Goal: Use online tool/utility: Utilize a website feature to perform a specific function

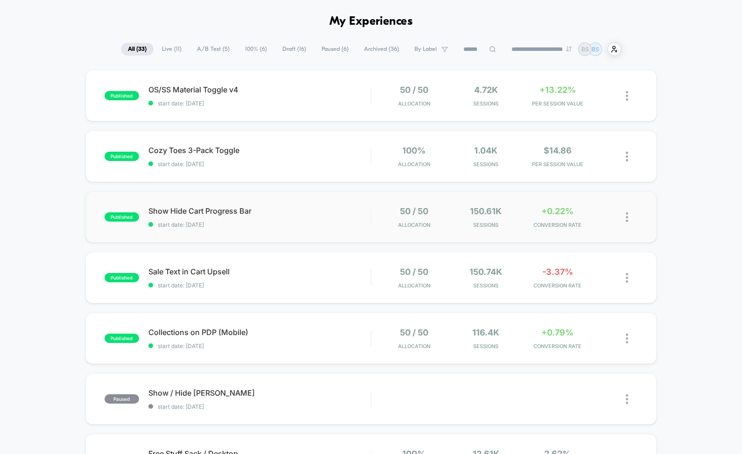
scroll to position [40, 0]
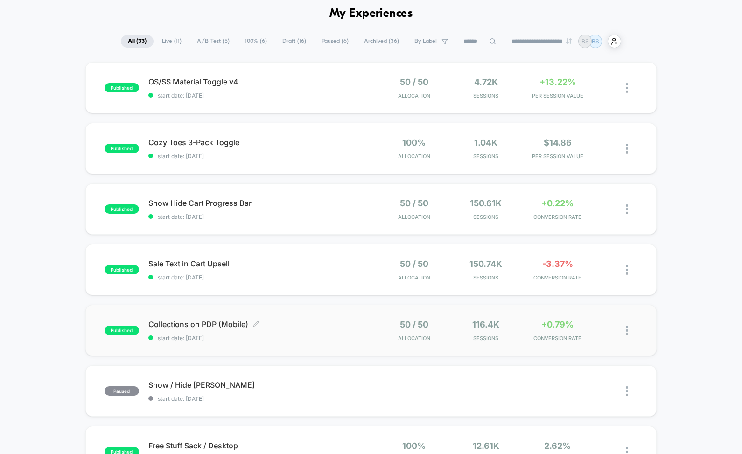
click at [308, 329] on span "Collections on PDP (Mobile) Click to edit experience details" at bounding box center [259, 324] width 222 height 9
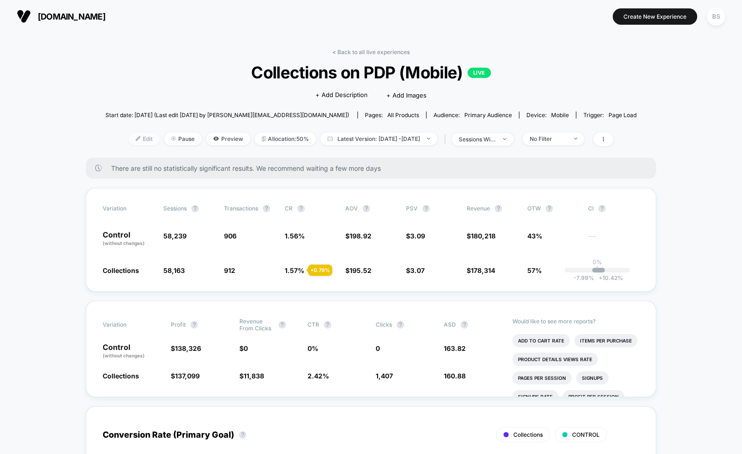
click at [129, 142] on span "Edit" at bounding box center [144, 139] width 31 height 13
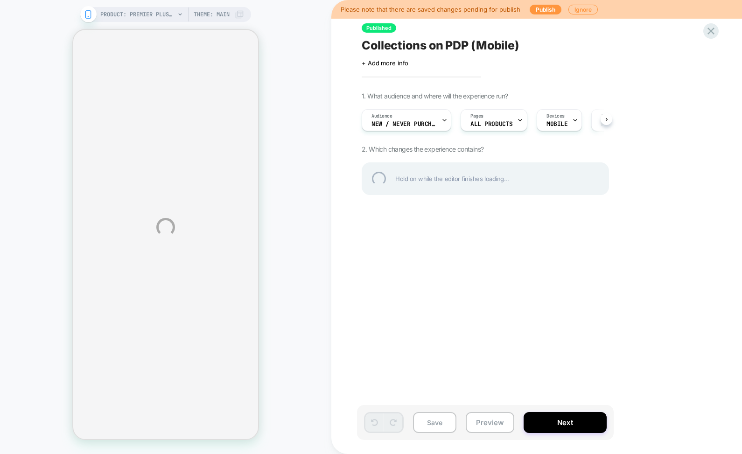
click at [499, 119] on div "PRODUCT: Premier Plush™ Wrap PRODUCT: Premier Plush™ Wrap Theme: MAIN Please no…" at bounding box center [371, 227] width 742 height 454
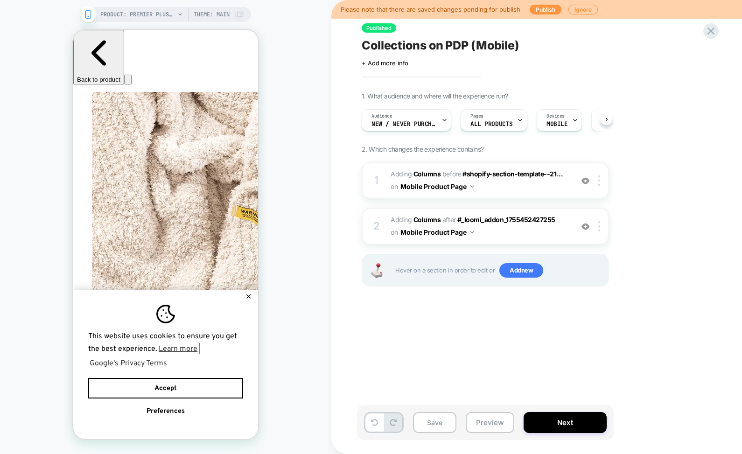
scroll to position [0, 0]
click at [504, 119] on div "Pages ALL PRODUCTS" at bounding box center [491, 120] width 61 height 21
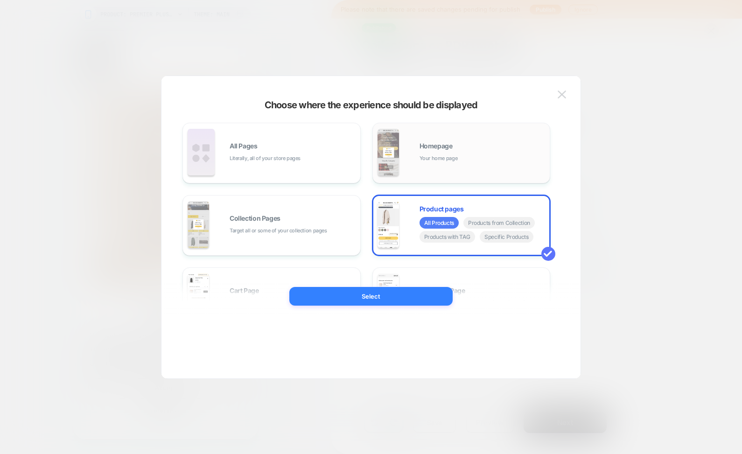
scroll to position [0, 170]
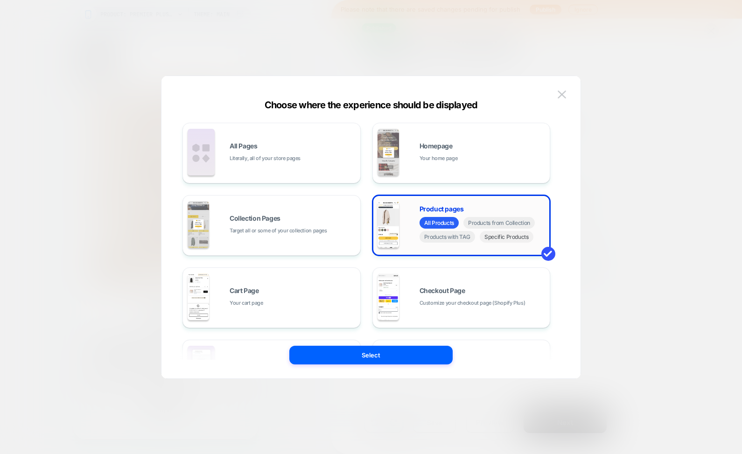
click at [503, 238] on span "Specific Products" at bounding box center [507, 237] width 54 height 12
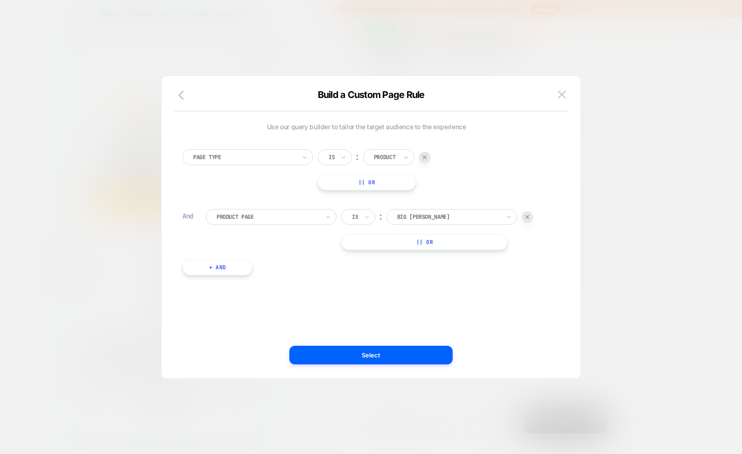
click at [0, 0] on button "|| Or" at bounding box center [0, 0] width 0 height 0
click at [562, 88] on button at bounding box center [562, 95] width 14 height 14
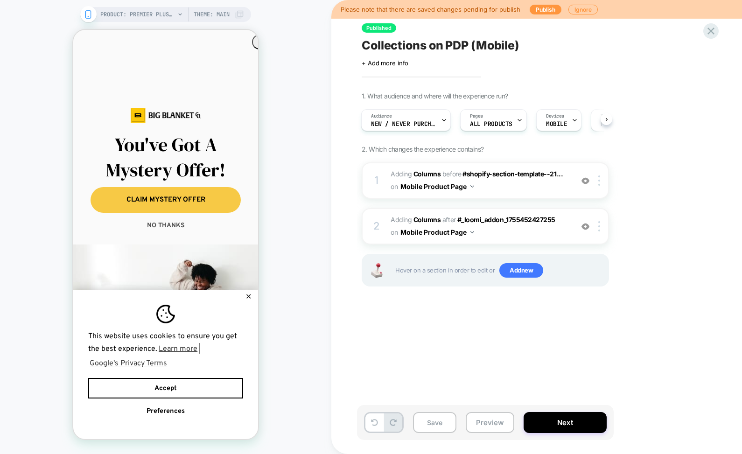
scroll to position [0, 340]
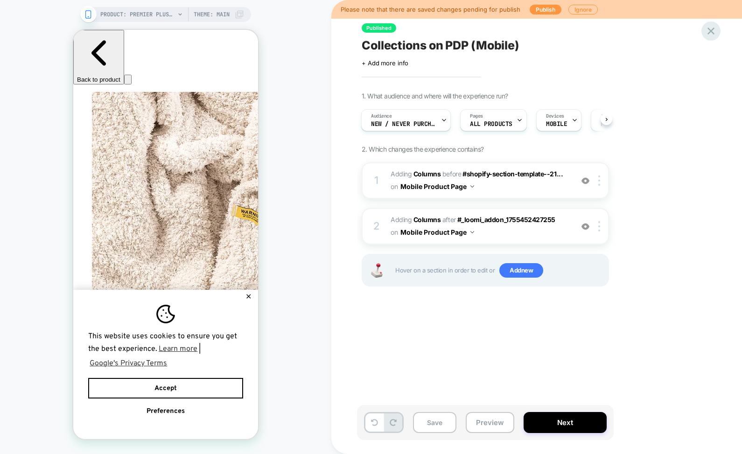
click at [0, 0] on div at bounding box center [0, 0] width 0 height 0
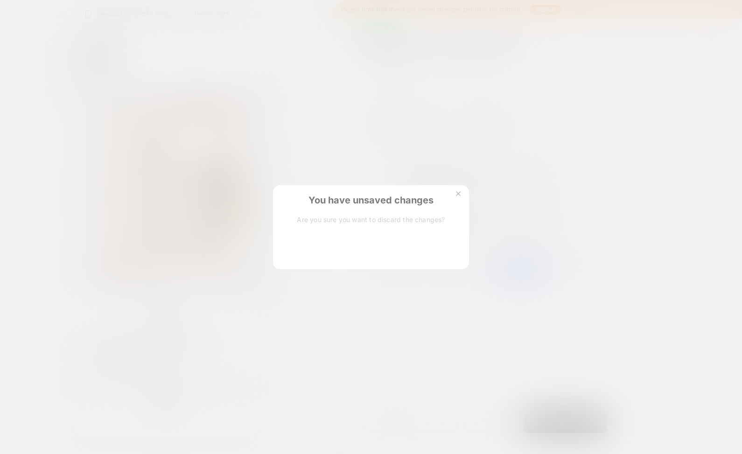
scroll to position [0, 170]
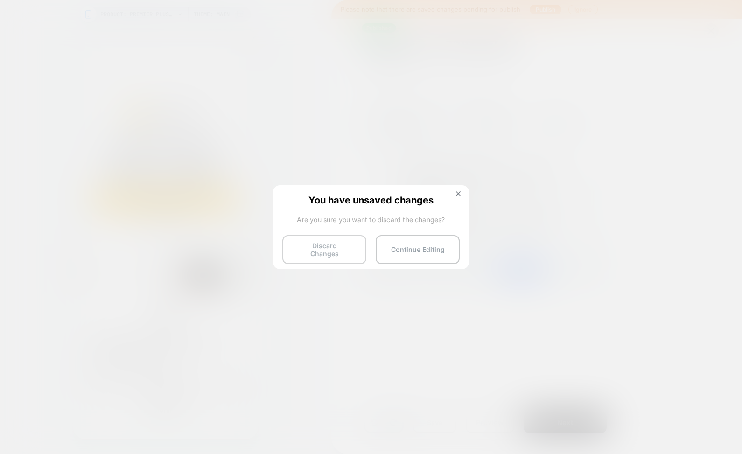
click at [0, 0] on button "Discard Changes" at bounding box center [0, 0] width 0 height 0
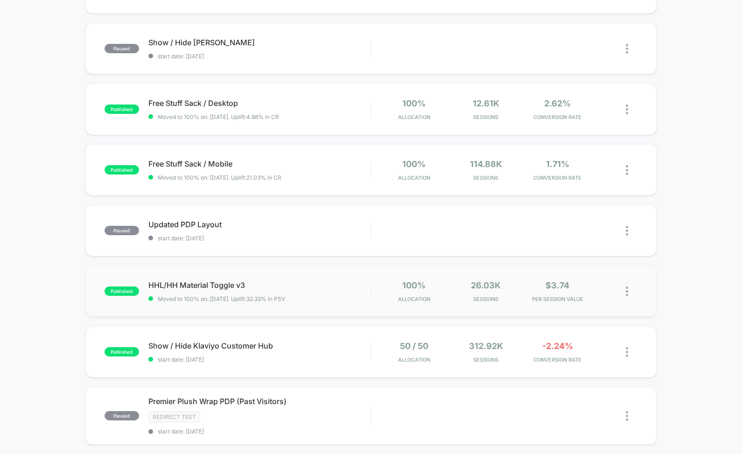
scroll to position [491, 0]
